Goal: Information Seeking & Learning: Learn about a topic

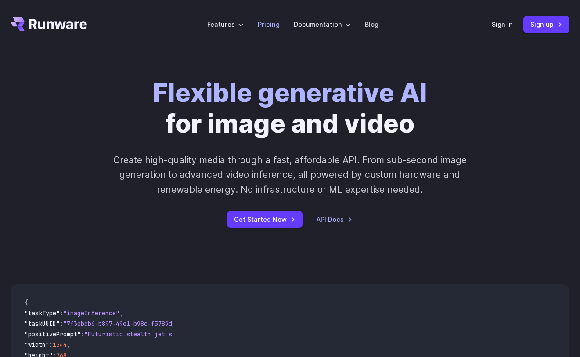
click at [267, 24] on link "Pricing" at bounding box center [269, 24] width 22 height 10
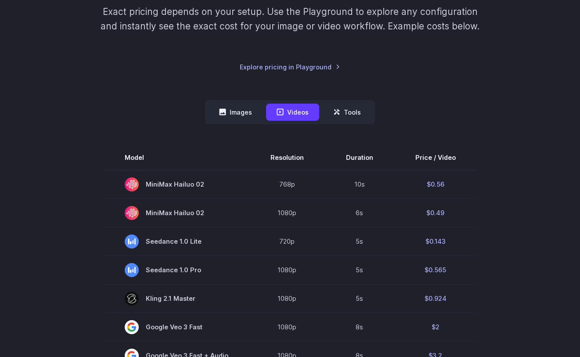
scroll to position [155, 0]
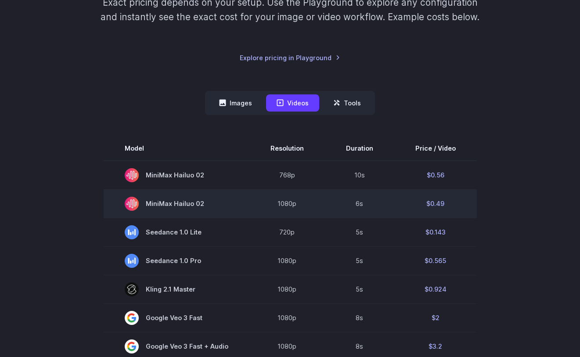
click at [285, 198] on td "1080p" at bounding box center [287, 203] width 76 height 29
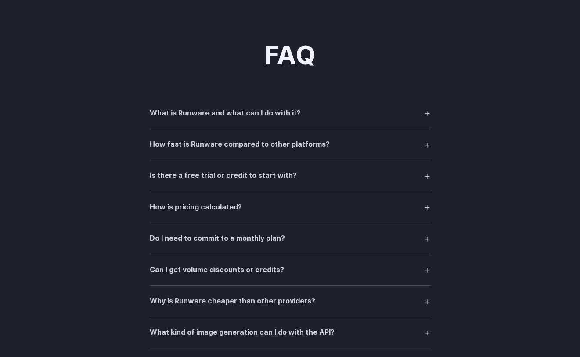
scroll to position [1217, 0]
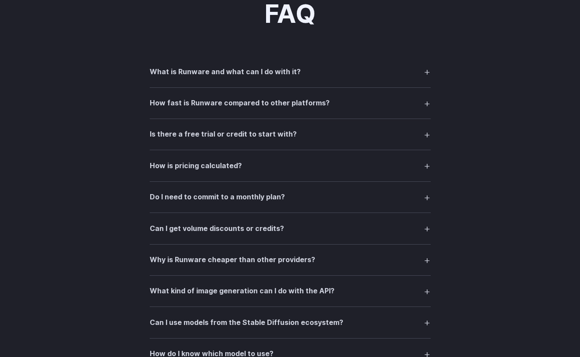
click at [290, 68] on h3 "What is Runware and what can I do with it?" at bounding box center [225, 71] width 151 height 11
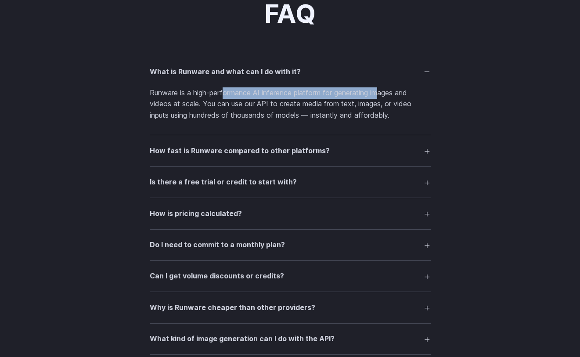
drag, startPoint x: 226, startPoint y: 94, endPoint x: 383, endPoint y: 98, distance: 156.8
click at [383, 98] on p "Runware is a high-performance AI inference platform for generating images and v…" at bounding box center [290, 104] width 281 height 34
drag, startPoint x: 294, startPoint y: 106, endPoint x: 365, endPoint y: 106, distance: 71.6
click at [365, 106] on p "Runware is a high-performance AI inference platform for generating images and v…" at bounding box center [290, 104] width 281 height 34
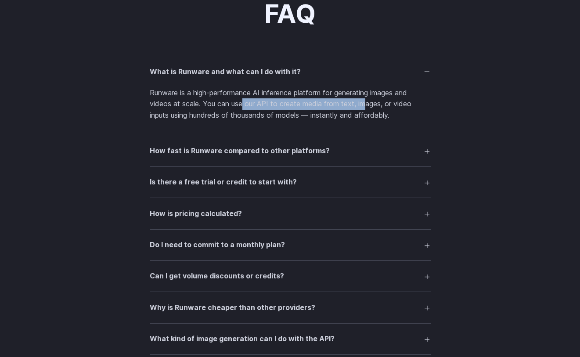
drag, startPoint x: 365, startPoint y: 106, endPoint x: 222, endPoint y: 109, distance: 143.7
click at [242, 105] on p "Runware is a high-performance AI inference platform for generating images and v…" at bounding box center [290, 104] width 281 height 34
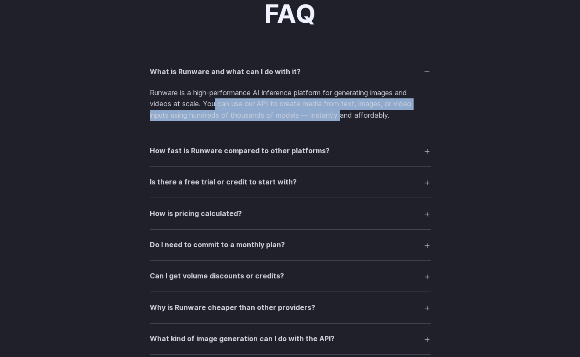
drag, startPoint x: 224, startPoint y: 111, endPoint x: 346, endPoint y: 112, distance: 122.1
click at [346, 112] on p "Runware is a high-performance AI inference platform for generating images and v…" at bounding box center [290, 104] width 281 height 34
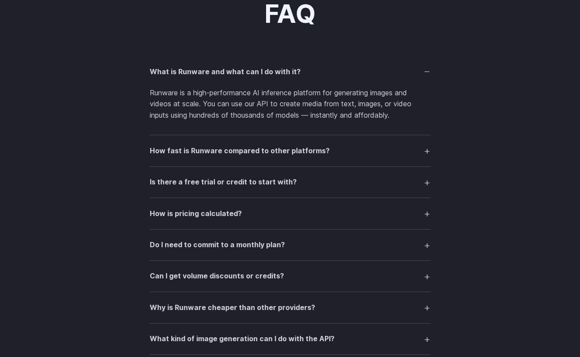
click at [291, 151] on h3 "How fast is Runware compared to other platforms?" at bounding box center [240, 150] width 180 height 11
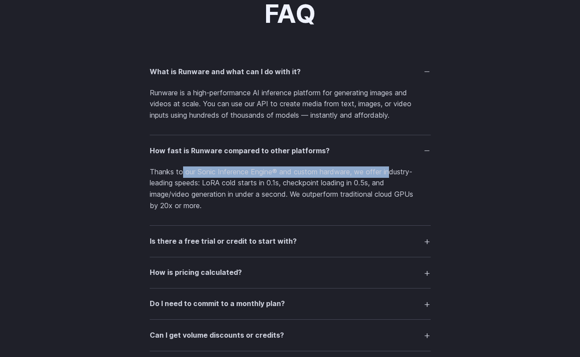
drag, startPoint x: 202, startPoint y: 173, endPoint x: 393, endPoint y: 171, distance: 191.1
click at [393, 171] on p "Thanks to our Sonic Inference Engine® and custom hardware, we offer industry-le…" at bounding box center [290, 188] width 281 height 45
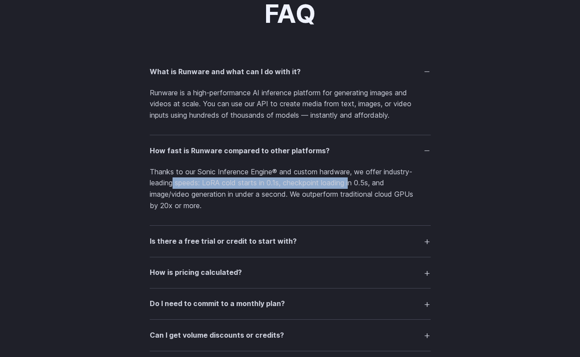
drag, startPoint x: 253, startPoint y: 185, endPoint x: 350, endPoint y: 184, distance: 97.9
click at [350, 184] on p "Thanks to our Sonic Inference Engine® and custom hardware, we offer industry-le…" at bounding box center [290, 188] width 281 height 45
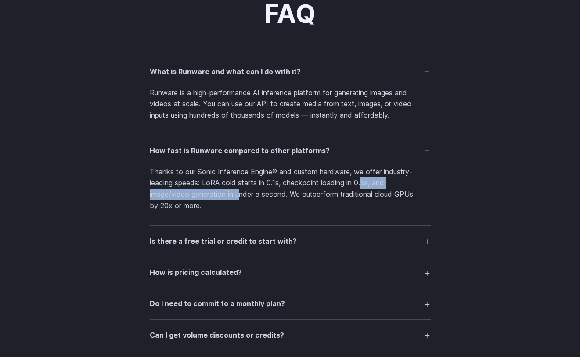
drag, startPoint x: 242, startPoint y: 190, endPoint x: 365, endPoint y: 188, distance: 123.4
click at [365, 188] on p "Thanks to our Sonic Inference Engine® and custom hardware, we offer industry-le…" at bounding box center [290, 188] width 281 height 45
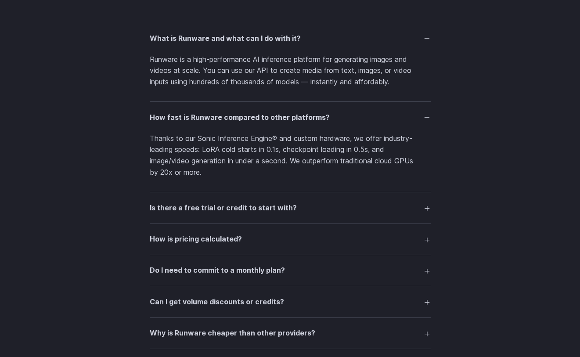
scroll to position [1261, 0]
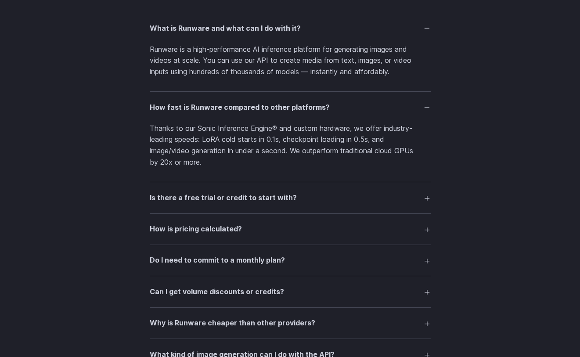
click at [285, 197] on h3 "Is there a free trial or credit to start with?" at bounding box center [223, 197] width 147 height 11
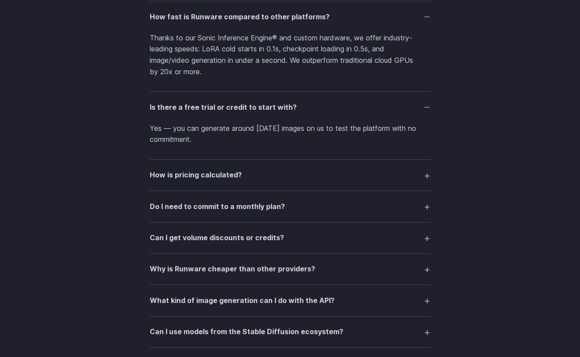
scroll to position [1353, 0]
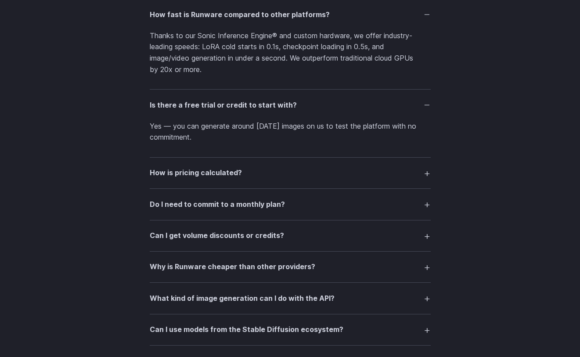
click at [302, 175] on summary "How is pricing calculated?" at bounding box center [290, 173] width 281 height 17
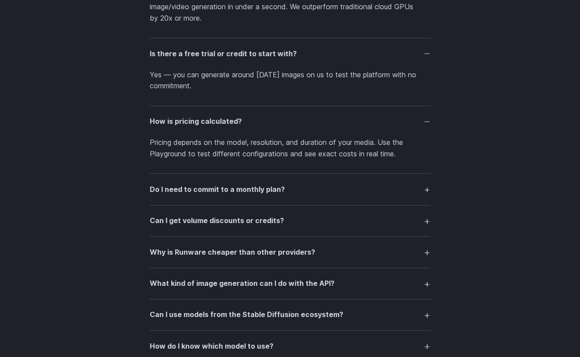
scroll to position [1430, 0]
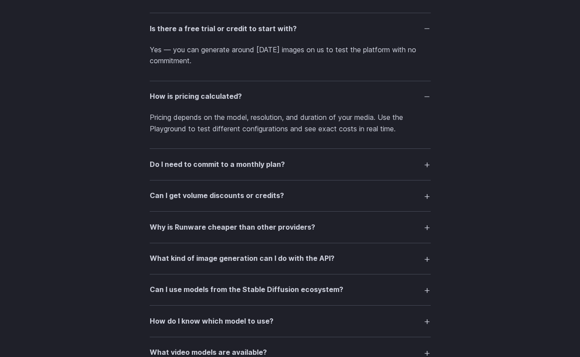
click at [296, 166] on summary "Do I need to commit to a monthly plan?" at bounding box center [290, 164] width 281 height 17
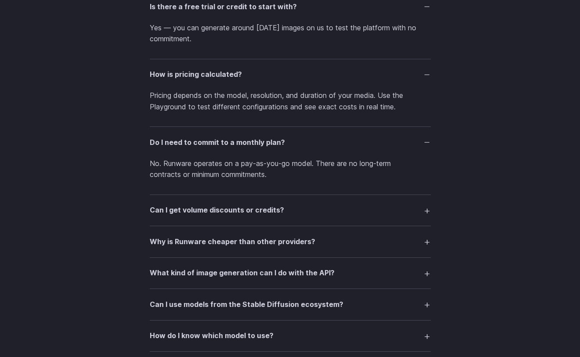
scroll to position [1455, 0]
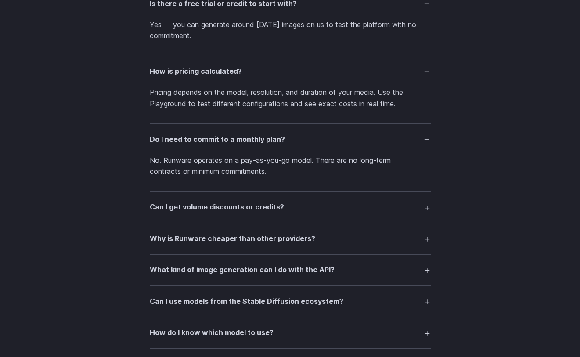
click at [306, 203] on summary "Can I get volume discounts or credits?" at bounding box center [290, 207] width 281 height 17
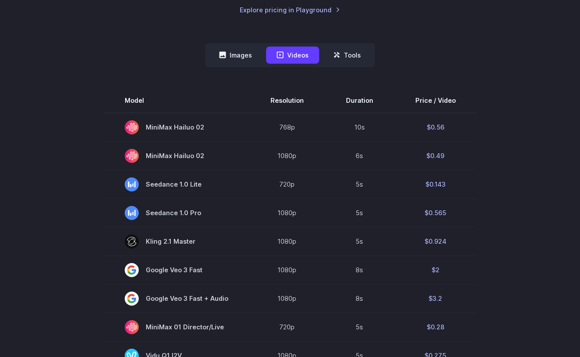
scroll to position [202, 0]
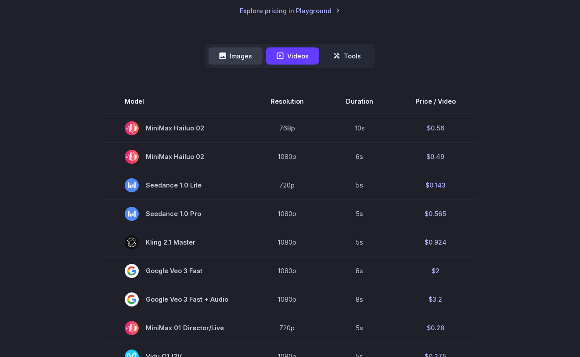
click at [224, 63] on button "Images" at bounding box center [236, 55] width 54 height 17
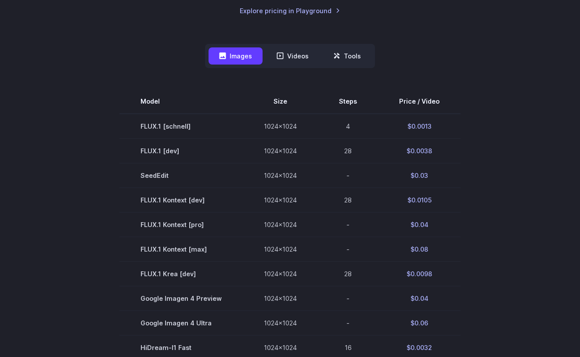
click at [104, 116] on section "Model Size Steps Price / Video FLUX.1 [schnell] 1024x1024 4 $0.0013 FLUX.1 [dev…" at bounding box center [290, 298] width 559 height 419
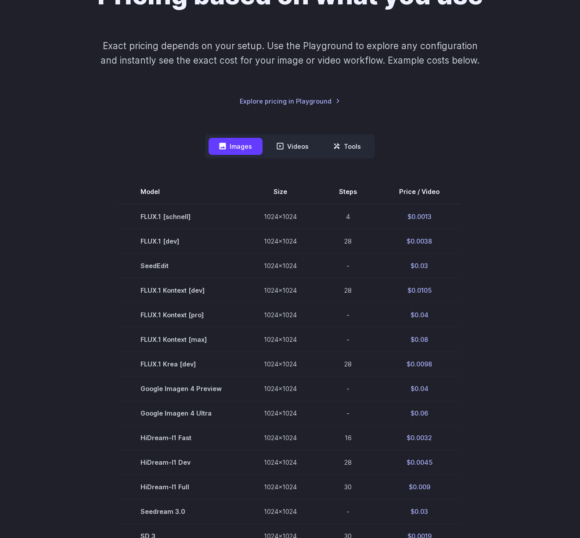
scroll to position [119, 0]
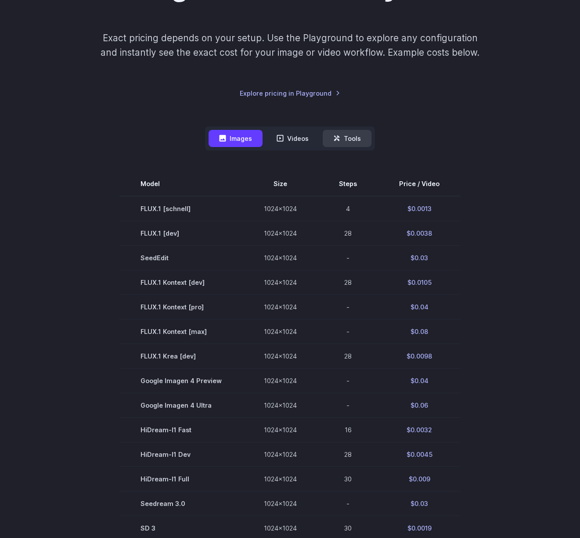
click at [347, 137] on button "Tools" at bounding box center [347, 138] width 49 height 17
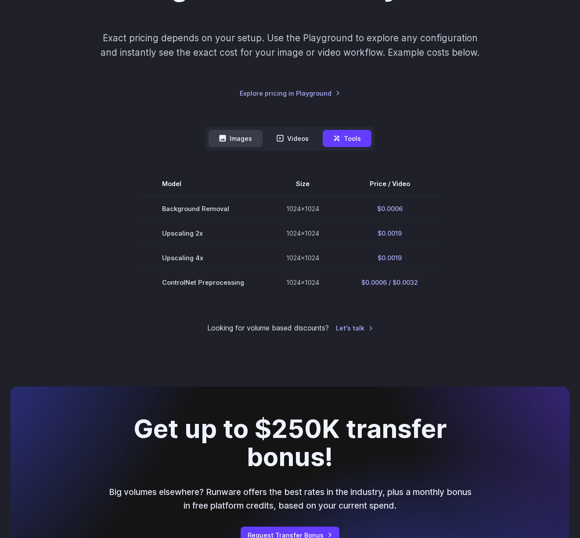
click at [239, 139] on button "Images" at bounding box center [236, 138] width 54 height 17
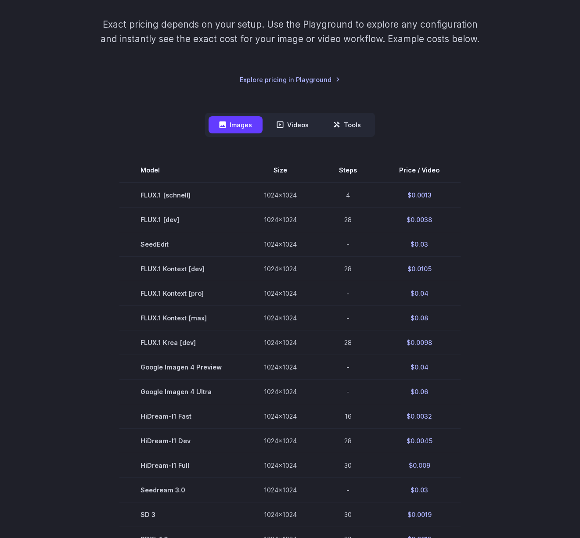
scroll to position [146, 0]
